Goal: Navigation & Orientation: Find specific page/section

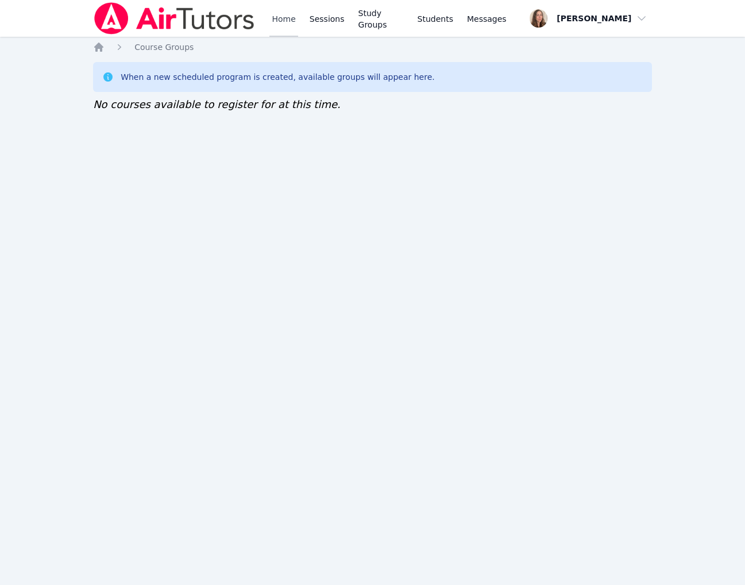
click at [298, 31] on link "Home" at bounding box center [283, 18] width 28 height 37
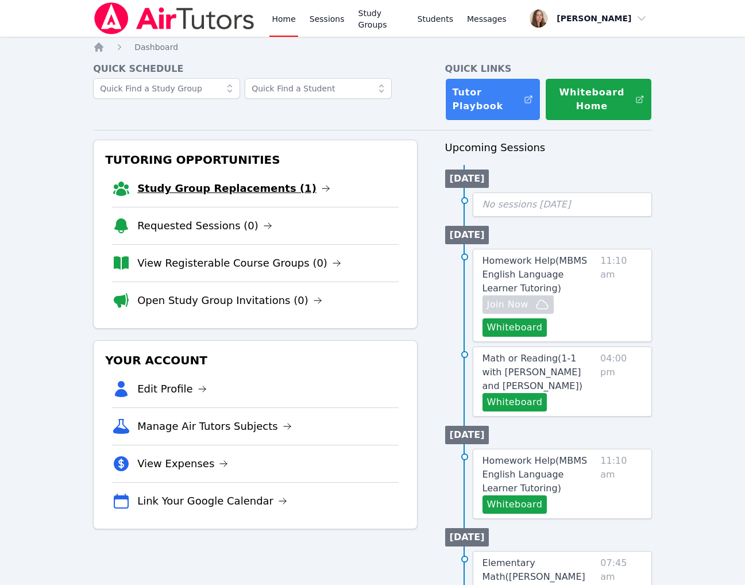
click at [264, 196] on link "Study Group Replacements (1)" at bounding box center [233, 188] width 193 height 16
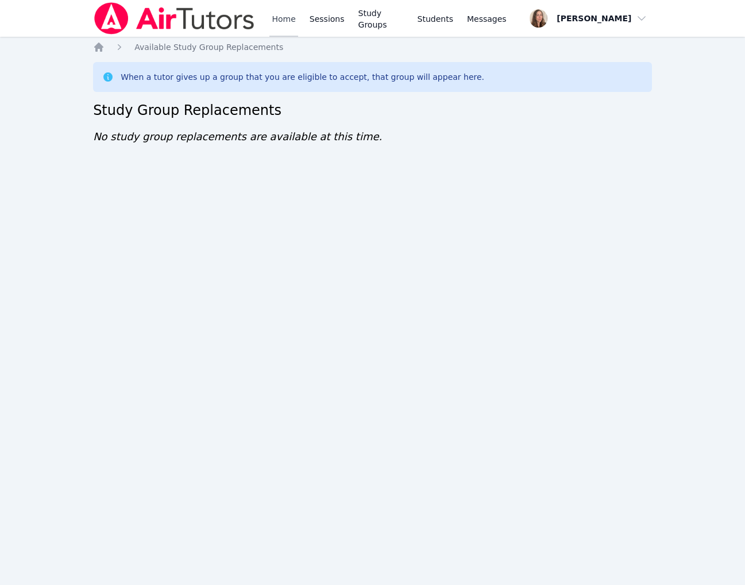
click at [298, 22] on link "Home" at bounding box center [283, 18] width 28 height 37
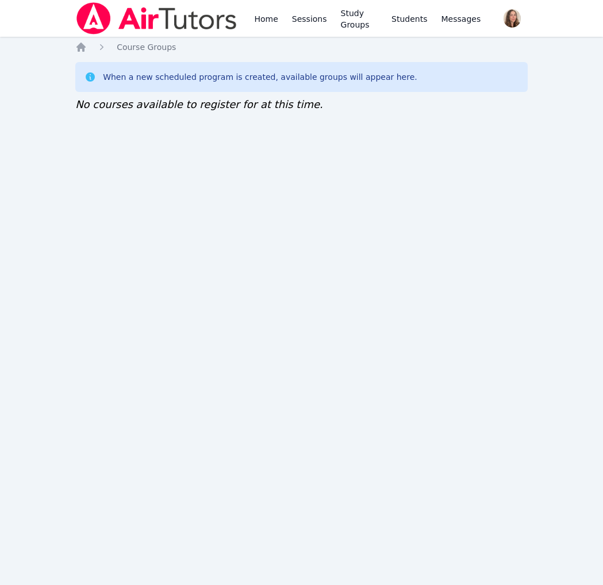
click at [337, 20] on div "Home Sessions Study Groups Students Messages" at bounding box center [367, 18] width 231 height 37
click at [329, 25] on link "Sessions" at bounding box center [310, 18] width 40 height 37
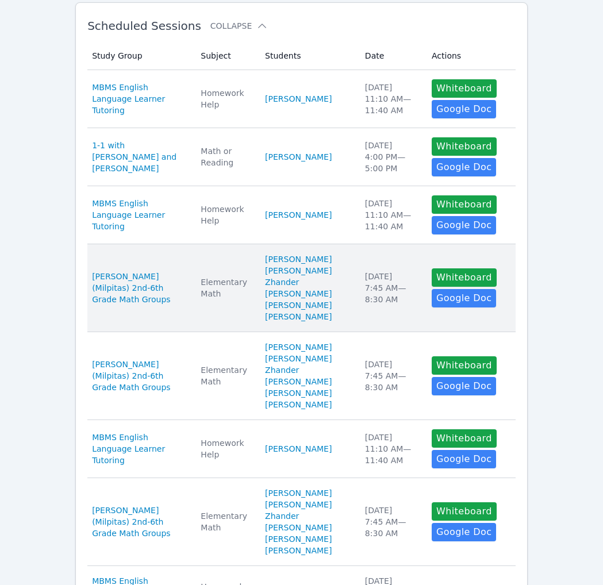
scroll to position [230, 0]
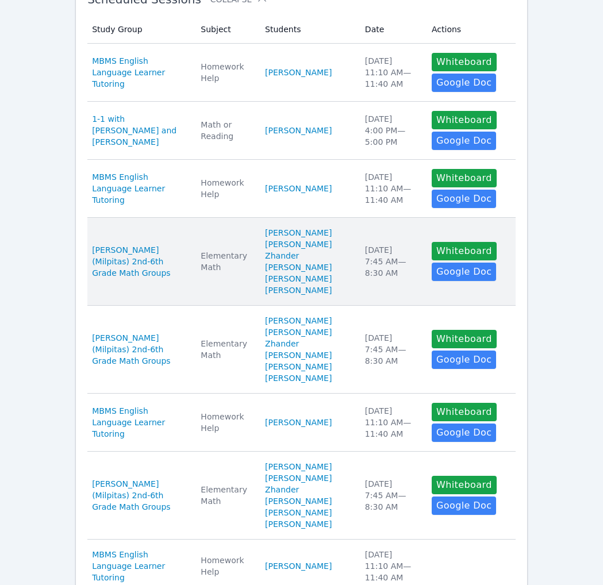
click at [358, 306] on td "Date Wed Oct 1 7:45 AM — 8:30 AM" at bounding box center [391, 262] width 67 height 88
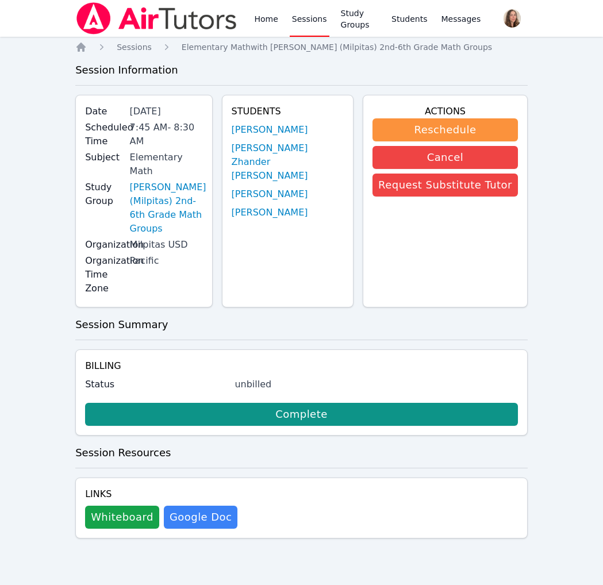
click at [292, 25] on div "Home Sessions Study Groups Students Messages" at bounding box center [278, 18] width 407 height 37
click at [280, 25] on link "Home" at bounding box center [266, 18] width 28 height 37
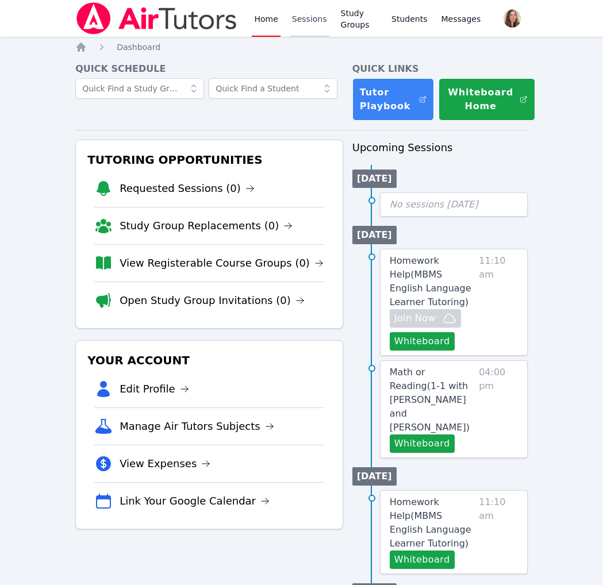
click at [329, 29] on link "Sessions" at bounding box center [310, 18] width 40 height 37
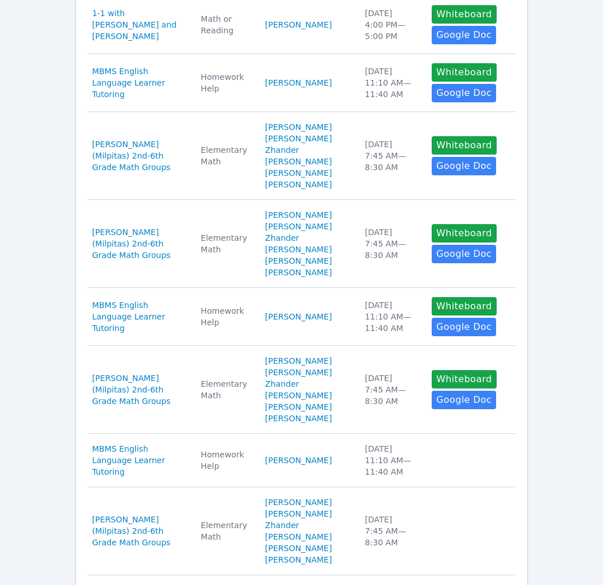
scroll to position [337, 0]
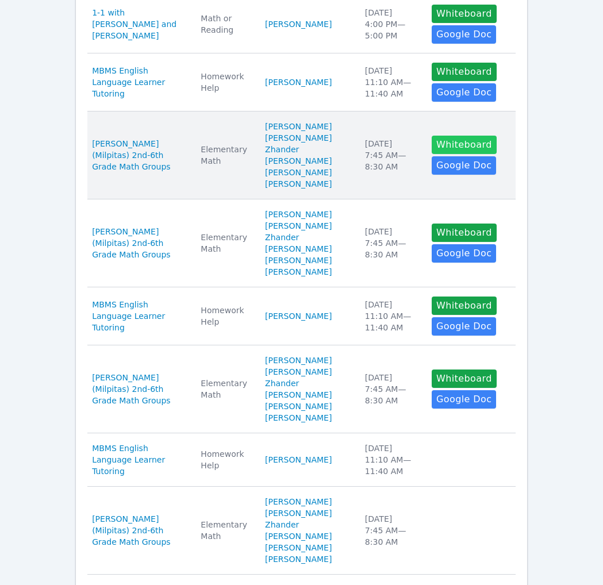
click at [450, 154] on button "Whiteboard" at bounding box center [463, 145] width 65 height 18
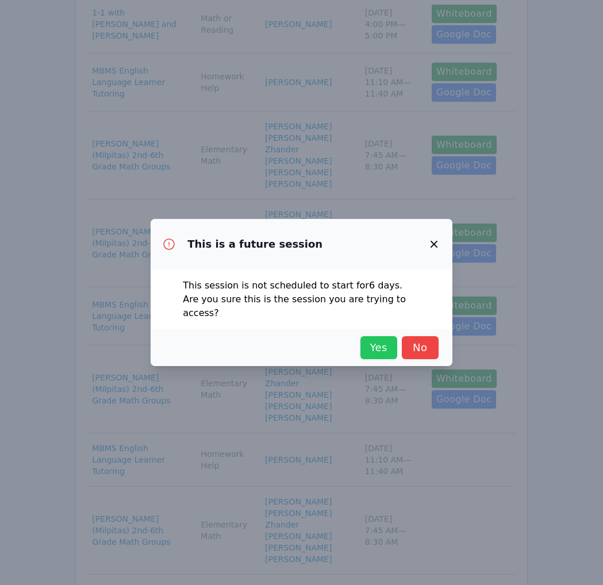
click at [366, 356] on span "Yes" at bounding box center [378, 348] width 25 height 16
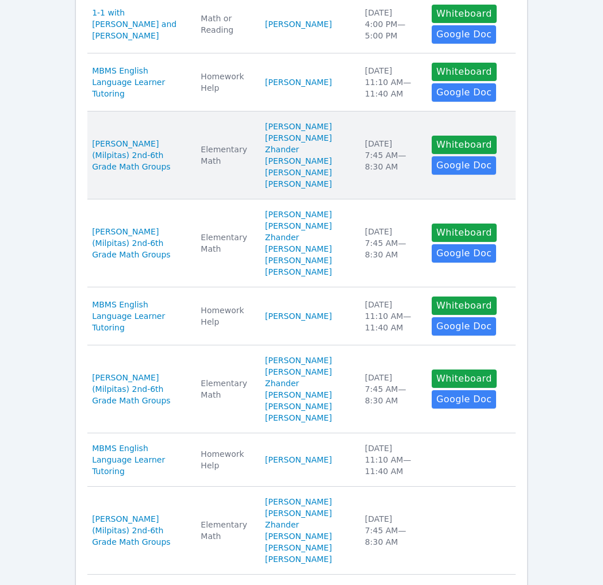
click at [371, 172] on div "Wed Oct 1 7:45 AM — 8:30 AM" at bounding box center [391, 155] width 53 height 34
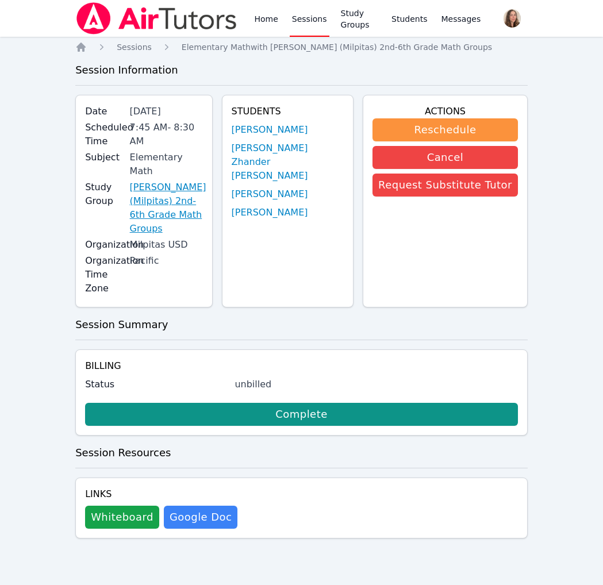
click at [151, 236] on link "Weller (Milpitas) 2nd-6th Grade Math Groups" at bounding box center [168, 207] width 76 height 55
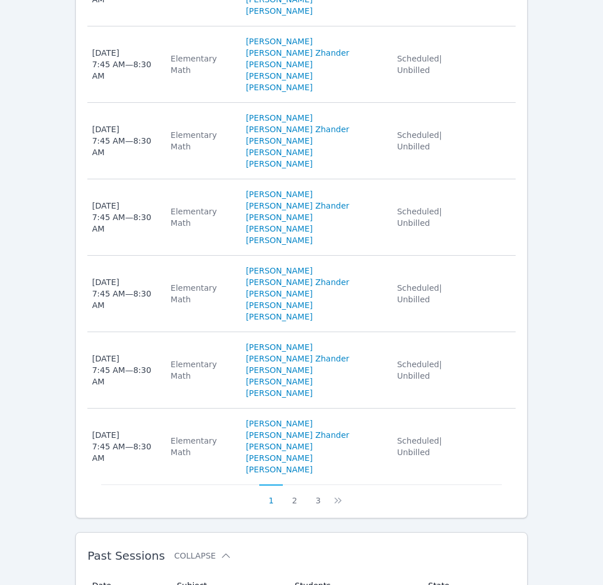
scroll to position [499, 0]
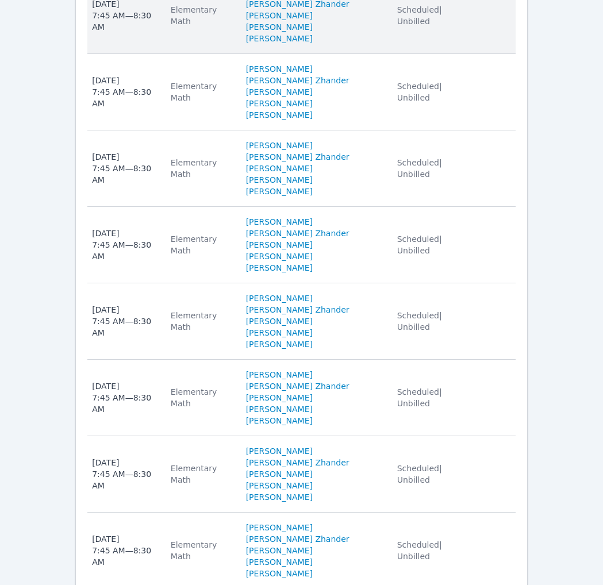
click at [474, 54] on td "Actions" at bounding box center [493, 16] width 43 height 76
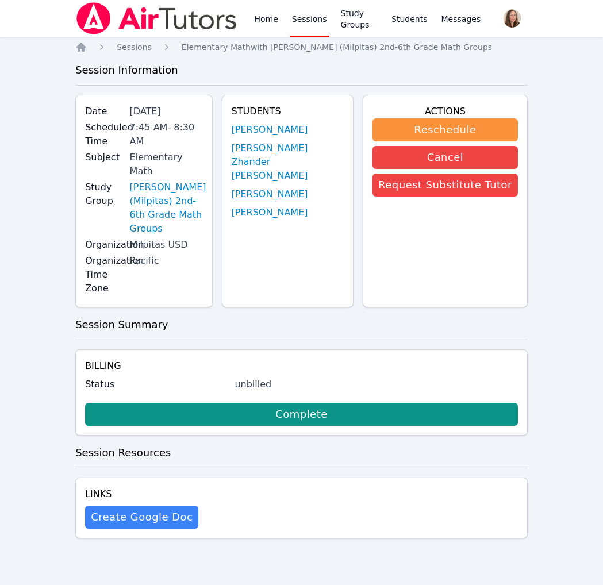
click at [251, 201] on link "Damian Hernandez" at bounding box center [270, 194] width 76 height 14
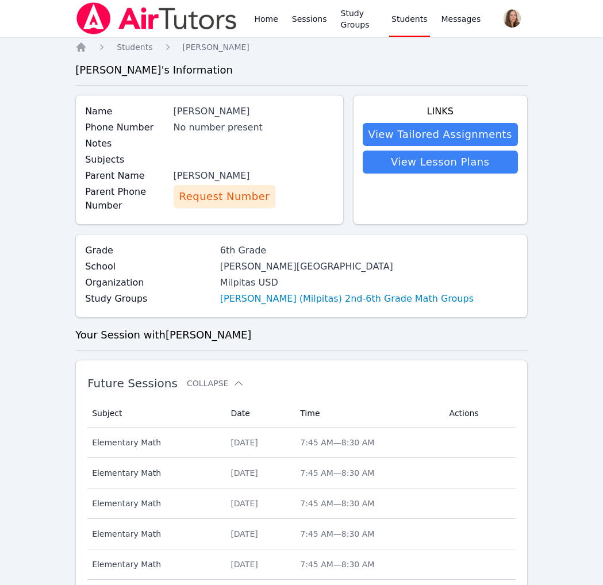
scroll to position [3, 0]
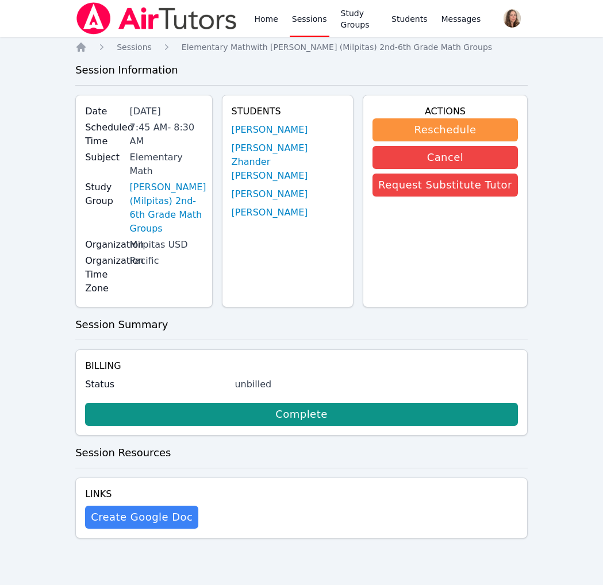
click at [245, 294] on div "Students Ella Gunabe Stephen Zhander De Guzman Damian Hernandez Brielle Lee" at bounding box center [288, 201] width 132 height 213
click at [248, 219] on link "Brielle Lee" at bounding box center [270, 213] width 76 height 14
click at [260, 183] on link "Stephen Zhander De Guzman" at bounding box center [288, 161] width 112 height 41
click at [271, 137] on link "Ella Gunabe" at bounding box center [270, 130] width 76 height 14
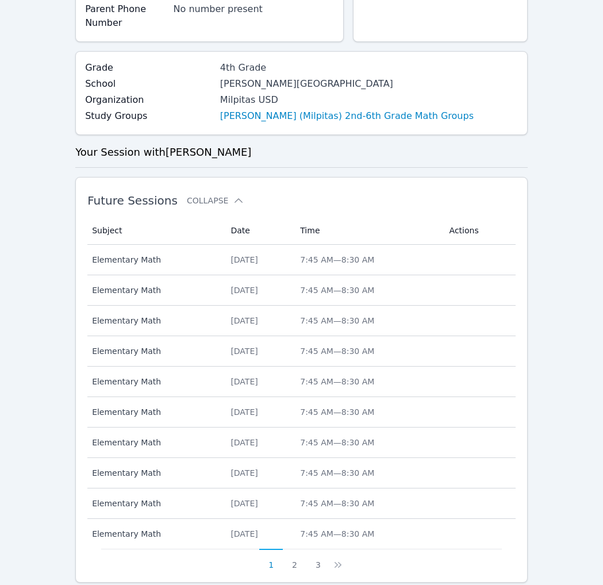
scroll to position [205, 0]
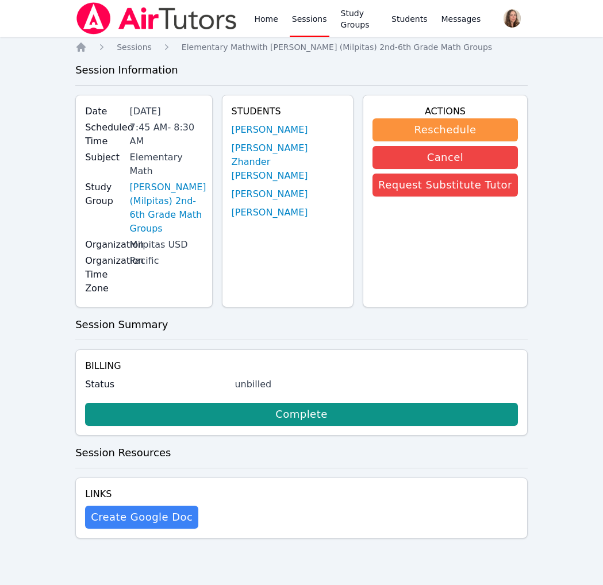
click at [330, 24] on div "Home Sessions Study Groups Students Messages" at bounding box center [367, 18] width 231 height 37
click at [280, 23] on link "Home" at bounding box center [266, 18] width 28 height 37
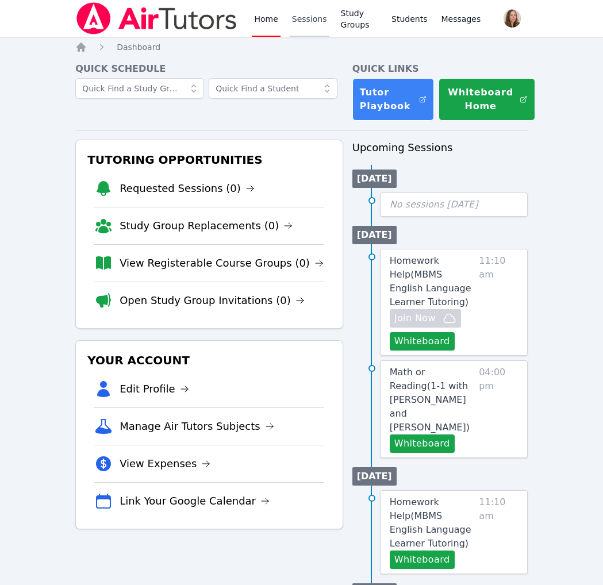
click at [329, 29] on link "Sessions" at bounding box center [310, 18] width 40 height 37
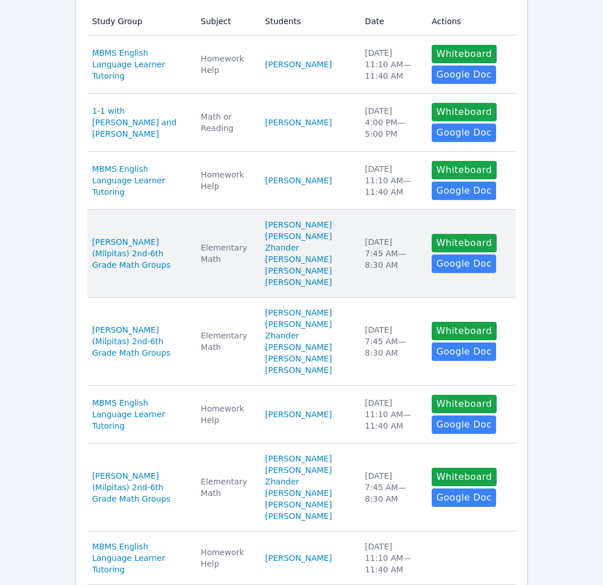
scroll to position [306, 0]
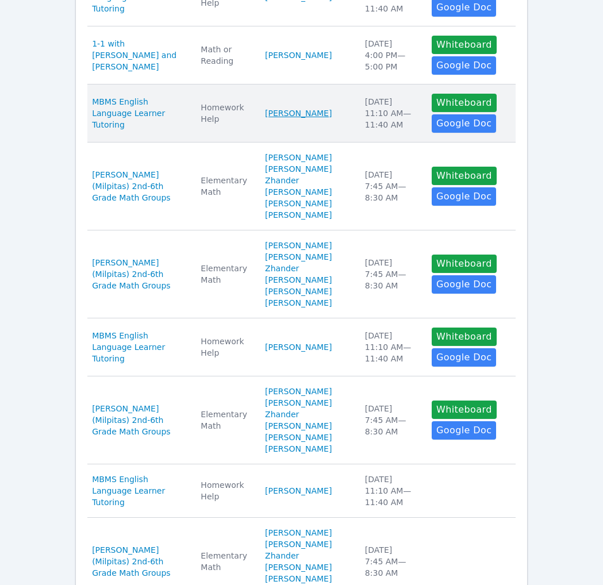
click at [267, 119] on link "Kirill Strizhov" at bounding box center [298, 112] width 67 height 11
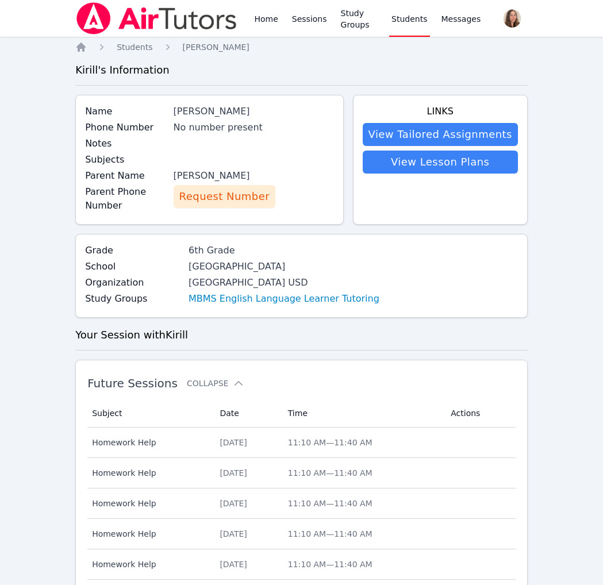
scroll to position [306, 0]
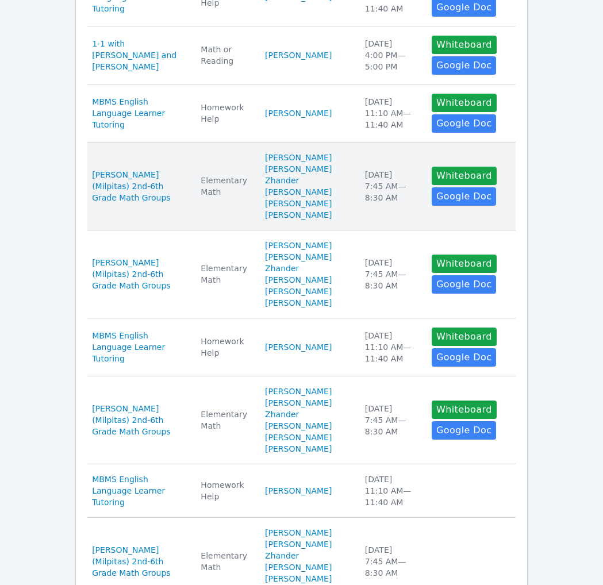
click at [358, 230] on td "Date Wed Oct 1 7:45 AM — 8:30 AM" at bounding box center [391, 186] width 67 height 88
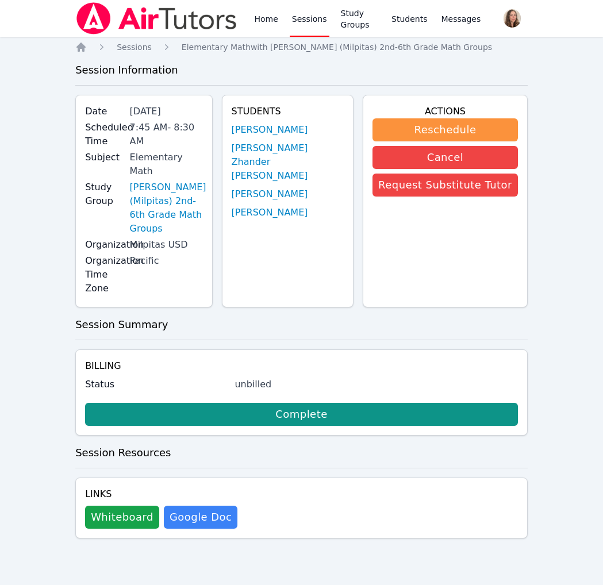
click at [394, 307] on div "Actions Reschedule Cancel Request Substitute Tutor" at bounding box center [445, 201] width 165 height 213
click at [280, 22] on link "Home" at bounding box center [266, 18] width 28 height 37
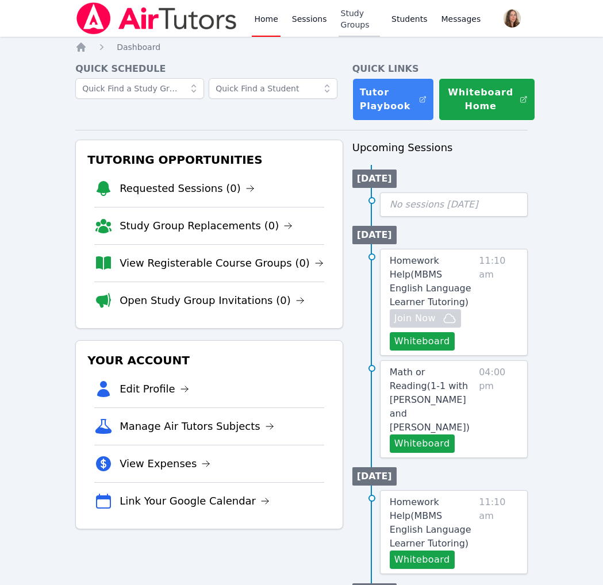
click at [380, 26] on link "Study Groups" at bounding box center [359, 18] width 42 height 37
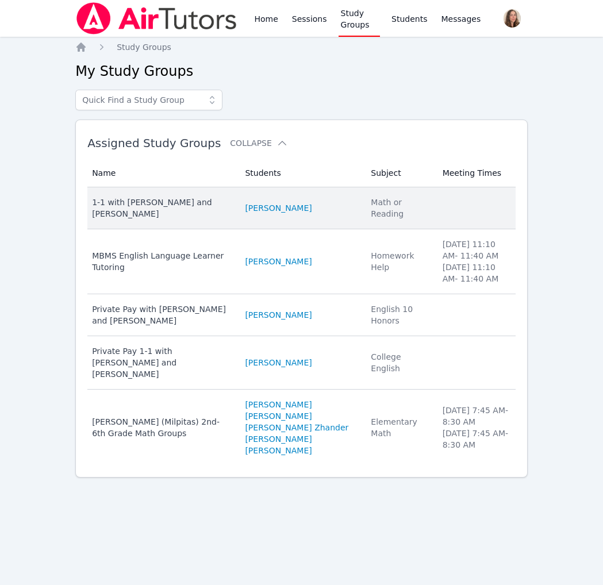
scroll to position [86, 0]
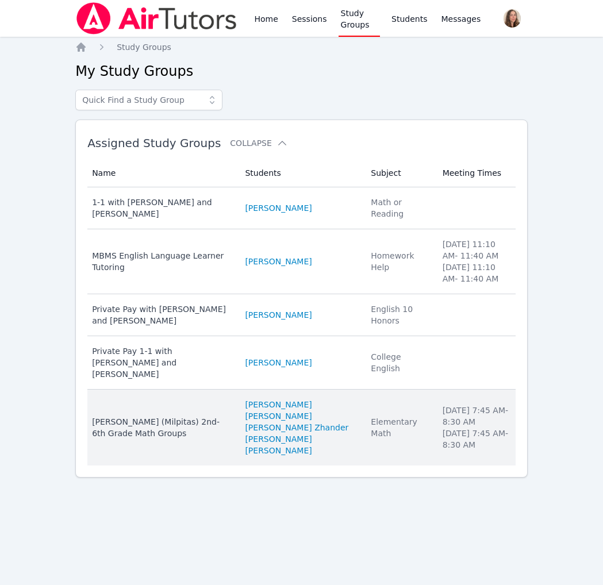
click at [375, 436] on td "Subject Elementary Math" at bounding box center [399, 428] width 71 height 76
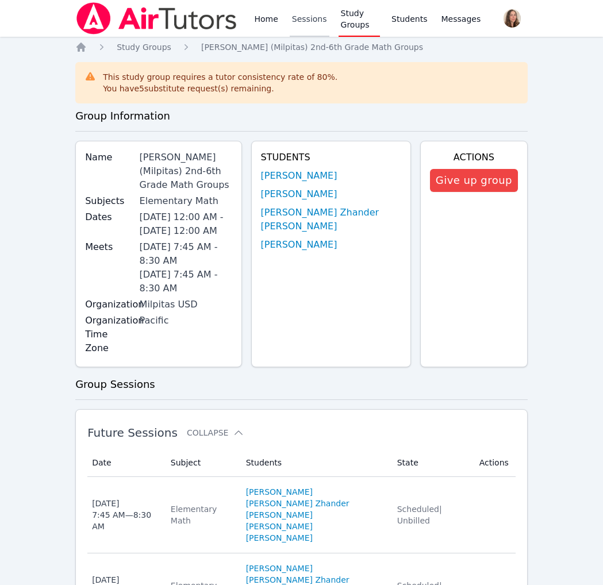
click at [329, 19] on link "Sessions" at bounding box center [310, 18] width 40 height 37
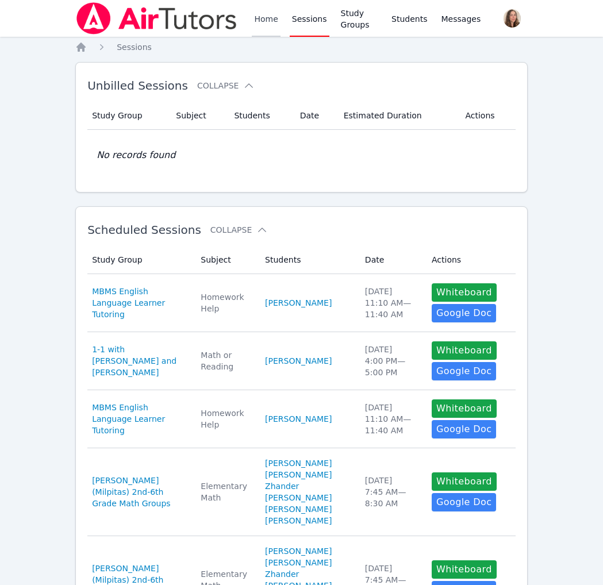
click at [280, 20] on link "Home" at bounding box center [266, 18] width 28 height 37
